Goal: Information Seeking & Learning: Learn about a topic

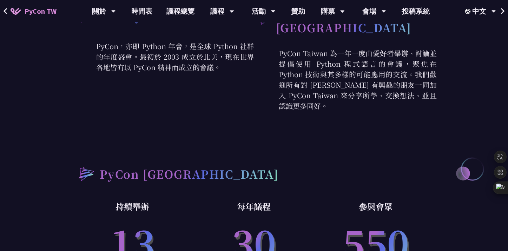
scroll to position [355, 0]
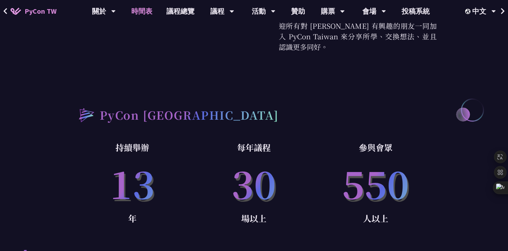
click at [145, 15] on link "時間表" at bounding box center [141, 11] width 35 height 22
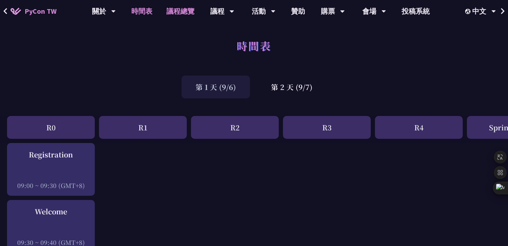
click at [170, 9] on link "議程總覽" at bounding box center [180, 11] width 42 height 22
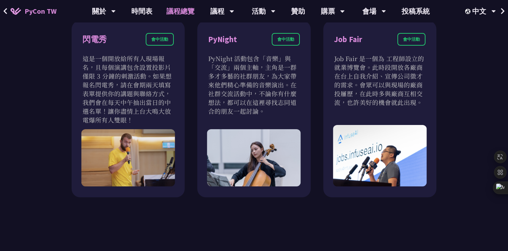
scroll to position [694, 0]
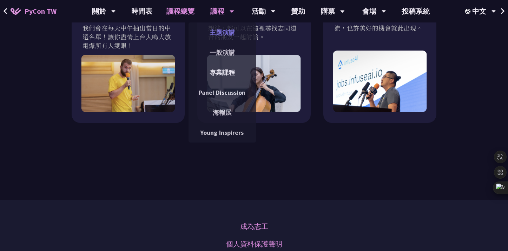
click at [224, 35] on link "主題演講" at bounding box center [221, 32] width 67 height 16
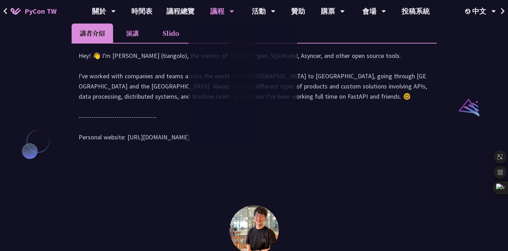
scroll to position [717, 0]
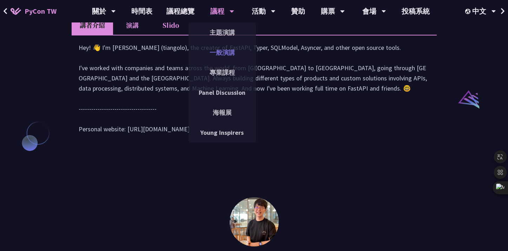
click at [220, 54] on link "一般演講" at bounding box center [221, 52] width 67 height 16
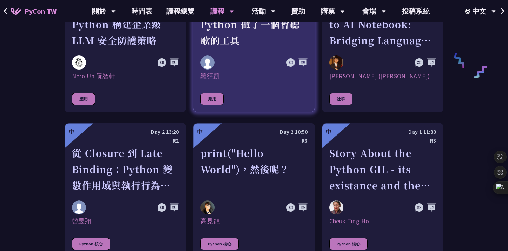
scroll to position [735, 0]
